Goal: Find specific page/section: Find specific page/section

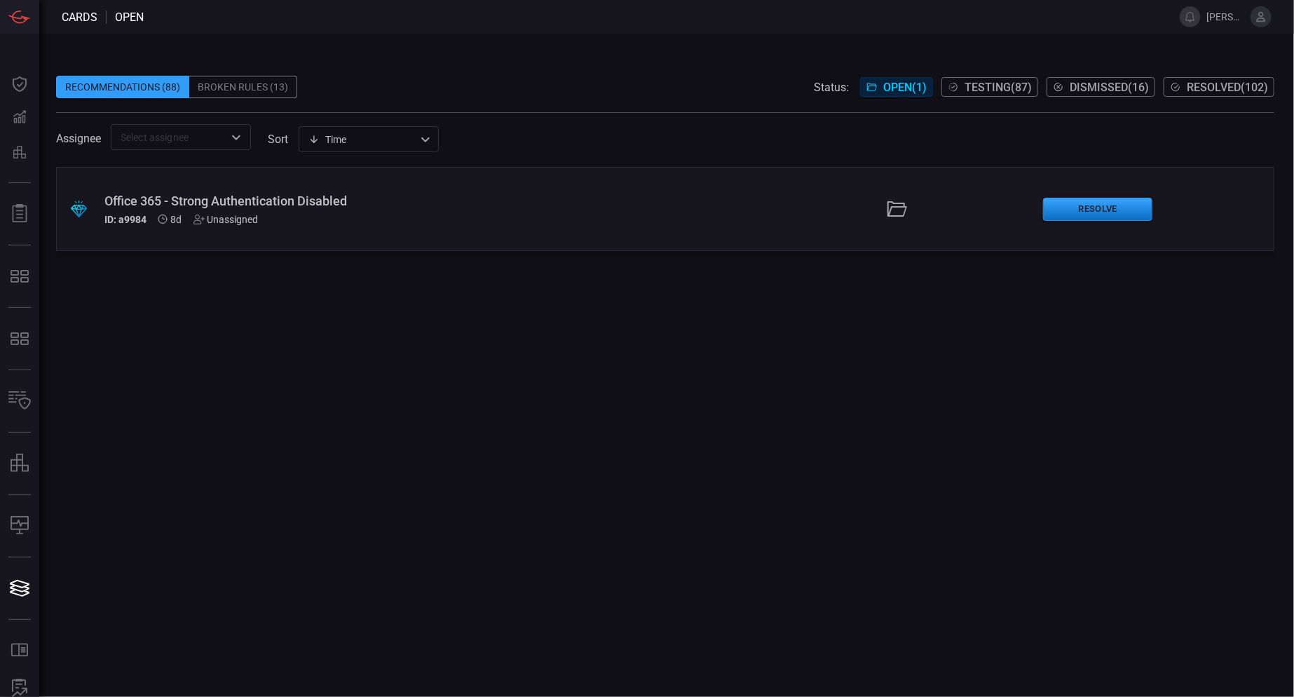
click at [1264, 15] on icon at bounding box center [1260, 17] width 13 height 13
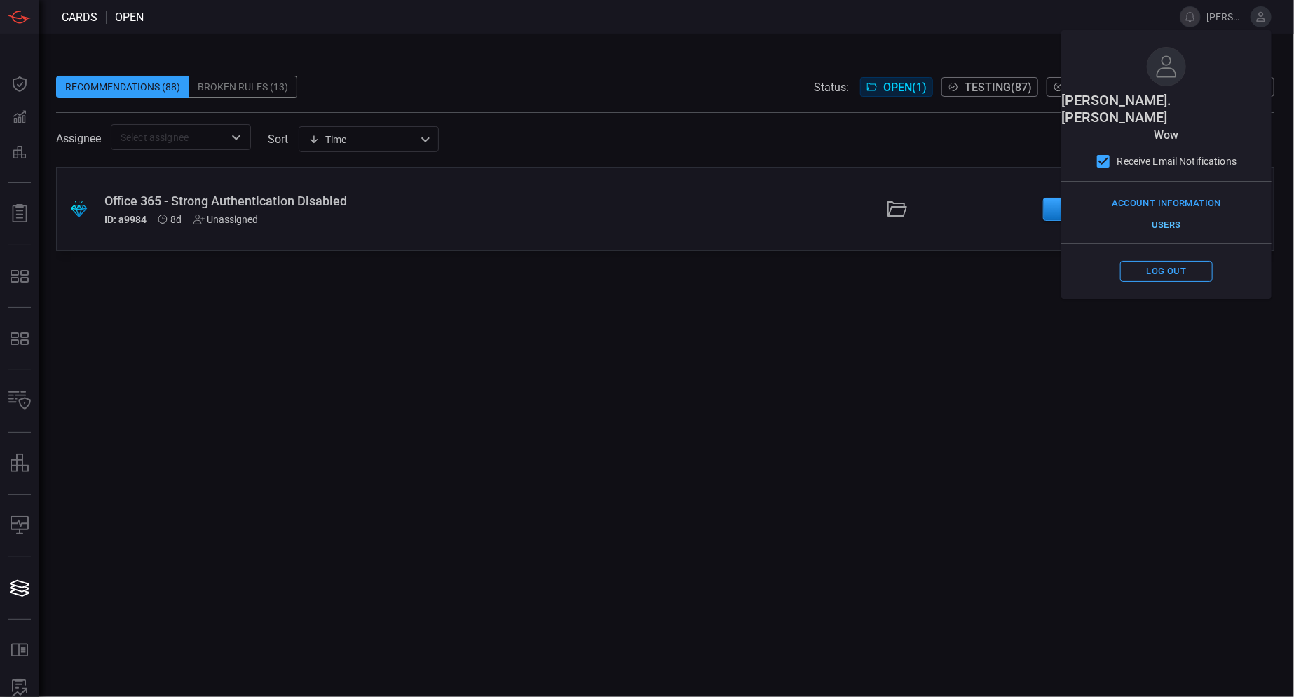
click at [1175, 214] on button "Users" at bounding box center [1166, 225] width 93 height 22
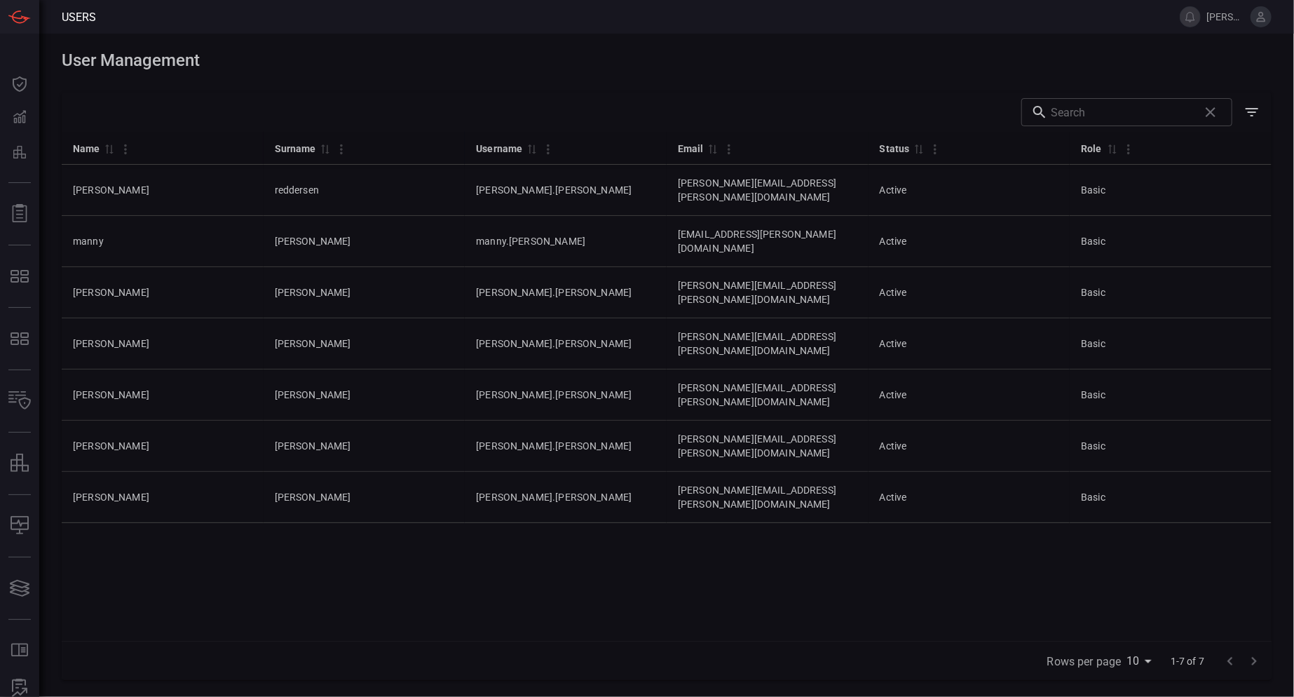
click at [460, 539] on div "Name 0 Surname 0 Username 0 Email 0 Status 0 Role 0 [PERSON_NAME] [PERSON_NAME]…" at bounding box center [667, 386] width 1210 height 509
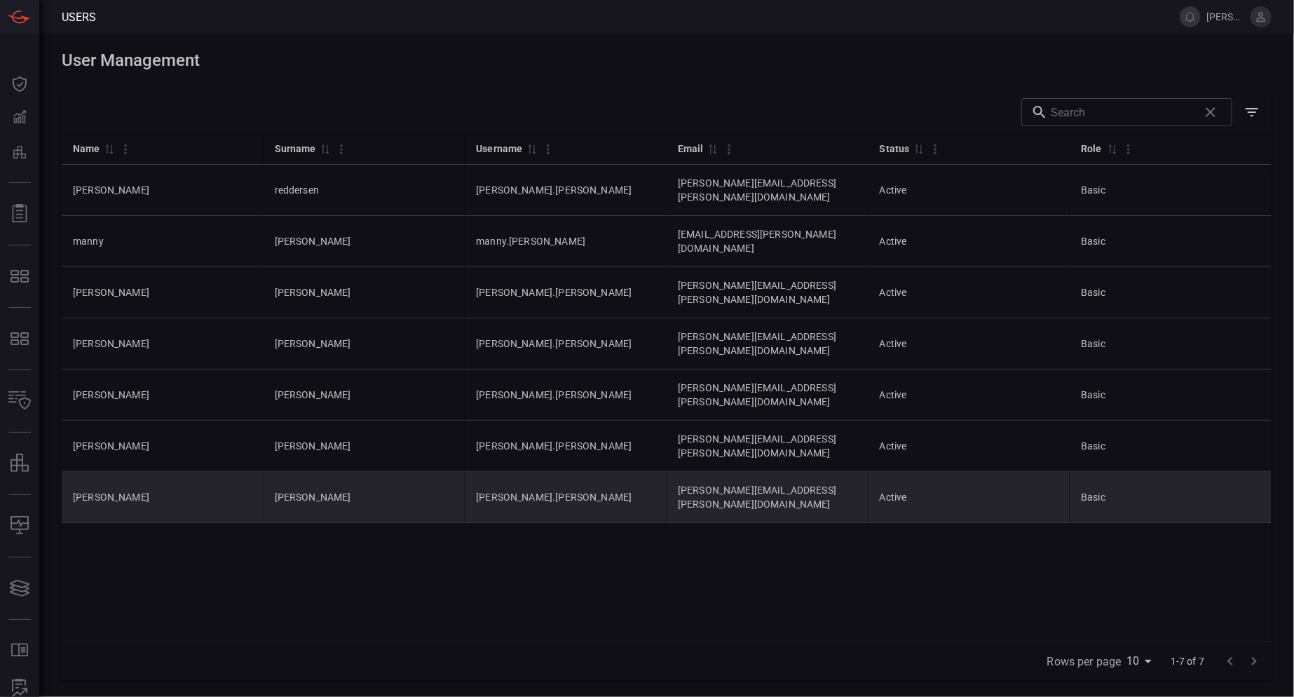
click at [891, 472] on td "Active" at bounding box center [969, 497] width 202 height 51
click at [969, 472] on td "Active" at bounding box center [969, 497] width 202 height 51
click at [1124, 472] on td "Basic" at bounding box center [1170, 497] width 202 height 51
click at [1103, 472] on td "Basic" at bounding box center [1170, 497] width 202 height 51
